Goal: Transaction & Acquisition: Purchase product/service

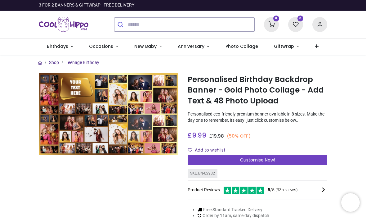
click at [251, 163] on span "Customise Now!" at bounding box center [257, 160] width 35 height 6
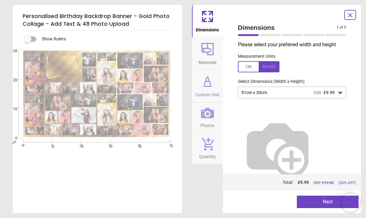
click at [271, 66] on div at bounding box center [259, 66] width 42 height 11
click at [340, 93] on icon at bounding box center [340, 93] width 4 height 2
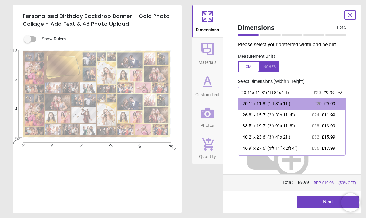
click at [292, 91] on div "20.1" x 11.8" (1ft 8" x 1ft) £20 £9.99" at bounding box center [289, 92] width 97 height 5
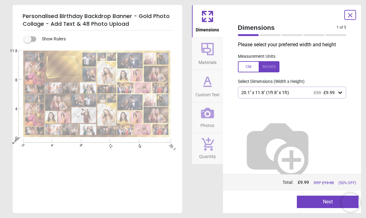
click at [306, 205] on button "Next" at bounding box center [328, 201] width 62 height 12
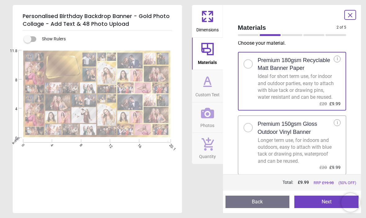
scroll to position [7, 0]
click at [315, 150] on div "Longer term use, for indoors and outdoors, easy to attach with blue tack or dra…" at bounding box center [296, 151] width 76 height 28
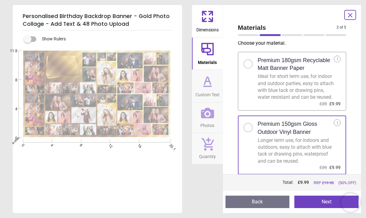
click at [323, 204] on button "Next" at bounding box center [326, 201] width 64 height 12
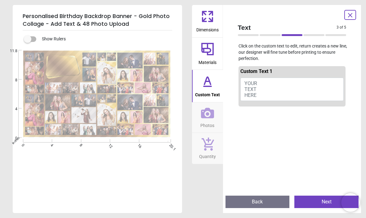
click at [269, 85] on button "YOUR TEXT HERE" at bounding box center [292, 90] width 104 height 24
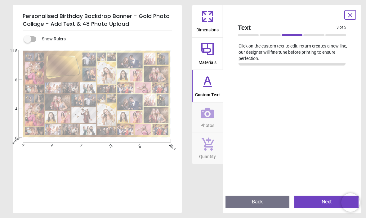
scroll to position [41, 0]
click at [317, 201] on button "Next" at bounding box center [326, 201] width 64 height 12
type textarea "**********"
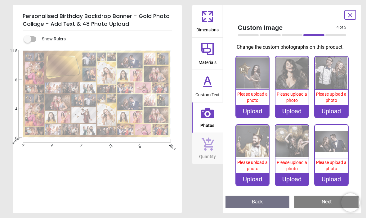
click at [250, 101] on span "Please upload a photo" at bounding box center [252, 97] width 30 height 11
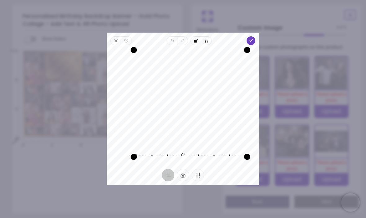
click at [254, 38] on icon "button" at bounding box center [251, 40] width 5 height 5
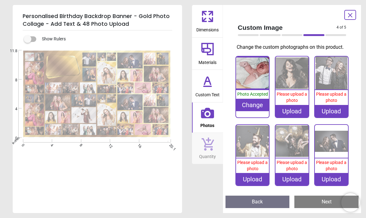
click at [297, 83] on img at bounding box center [291, 72] width 33 height 33
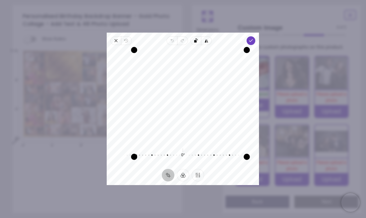
click at [253, 39] on polyline "button" at bounding box center [250, 40] width 3 height 2
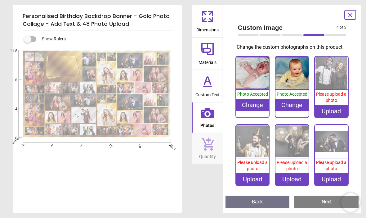
click at [331, 90] on img at bounding box center [331, 72] width 33 height 33
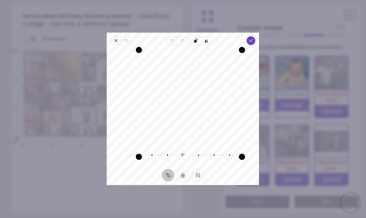
click at [254, 38] on icon "button" at bounding box center [251, 40] width 5 height 5
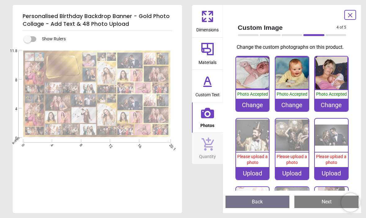
click at [253, 179] on div "Upload" at bounding box center [252, 173] width 33 height 12
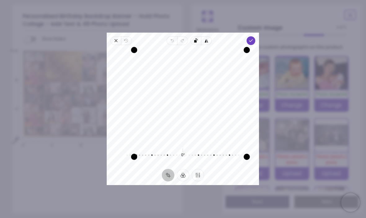
click at [255, 36] on span "Done" at bounding box center [251, 40] width 9 height 9
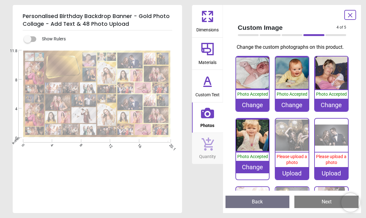
click at [293, 179] on div "Upload" at bounding box center [291, 173] width 33 height 12
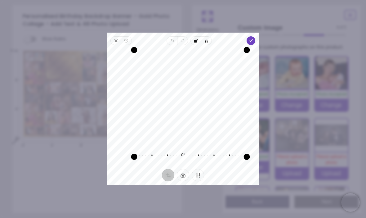
click at [254, 38] on icon "button" at bounding box center [251, 40] width 5 height 5
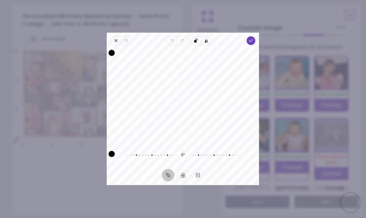
click at [254, 38] on icon "button" at bounding box center [251, 40] width 5 height 5
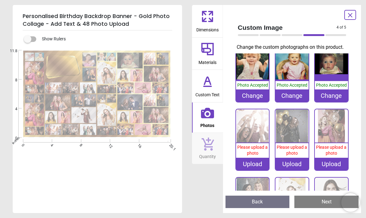
scroll to position [76, 0]
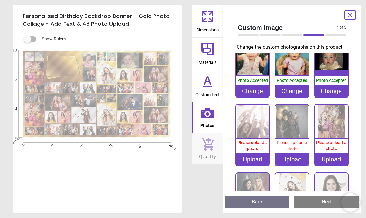
click at [254, 165] on div "Upload" at bounding box center [252, 159] width 33 height 12
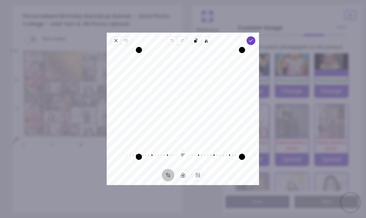
click at [254, 38] on icon "button" at bounding box center [251, 40] width 5 height 5
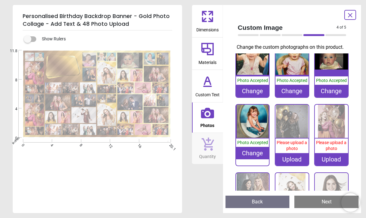
click at [294, 165] on div "Upload" at bounding box center [291, 159] width 33 height 12
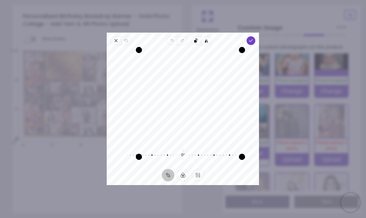
click at [256, 37] on span "Done" at bounding box center [251, 40] width 9 height 9
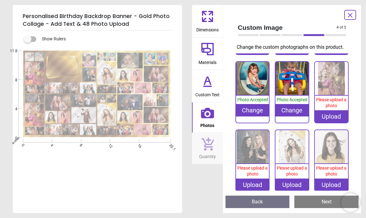
scroll to position [120, 0]
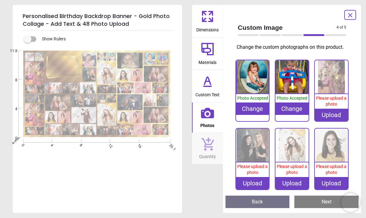
click at [332, 93] on img at bounding box center [331, 76] width 33 height 33
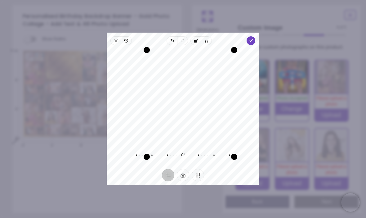
click at [253, 39] on polyline "button" at bounding box center [250, 40] width 3 height 2
